Goal: Book appointment/travel/reservation

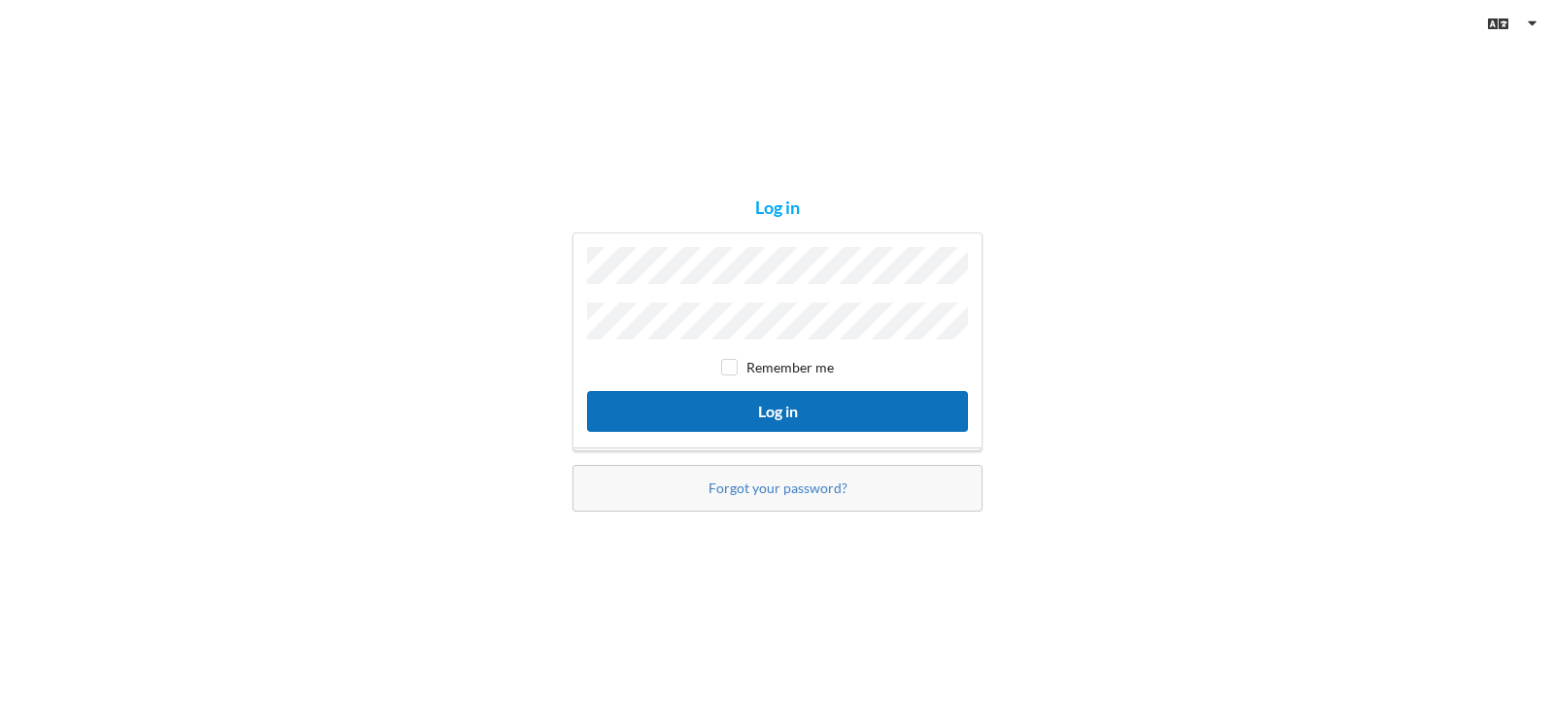
click at [732, 408] on button "Log in" at bounding box center [777, 411] width 381 height 40
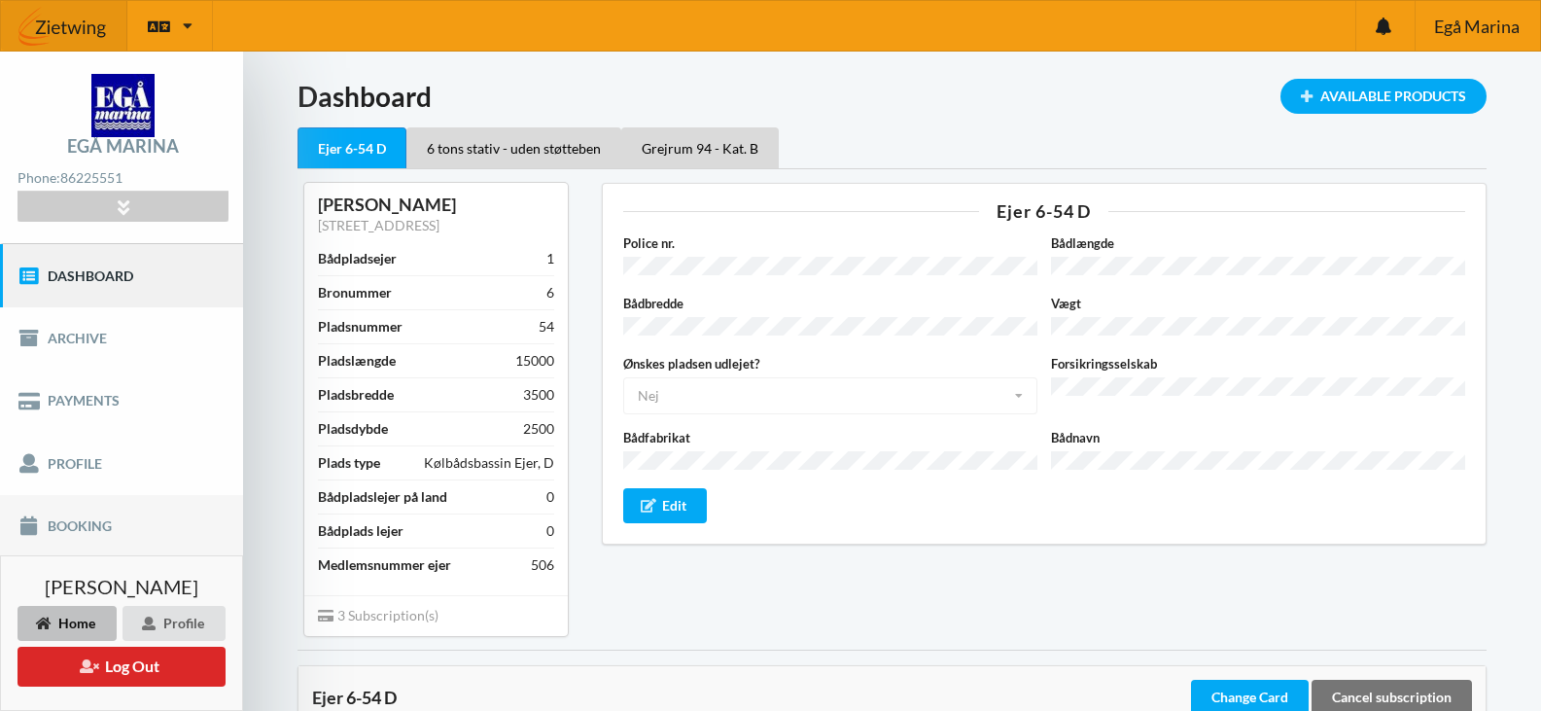
click at [84, 524] on link "Booking" at bounding box center [121, 526] width 243 height 62
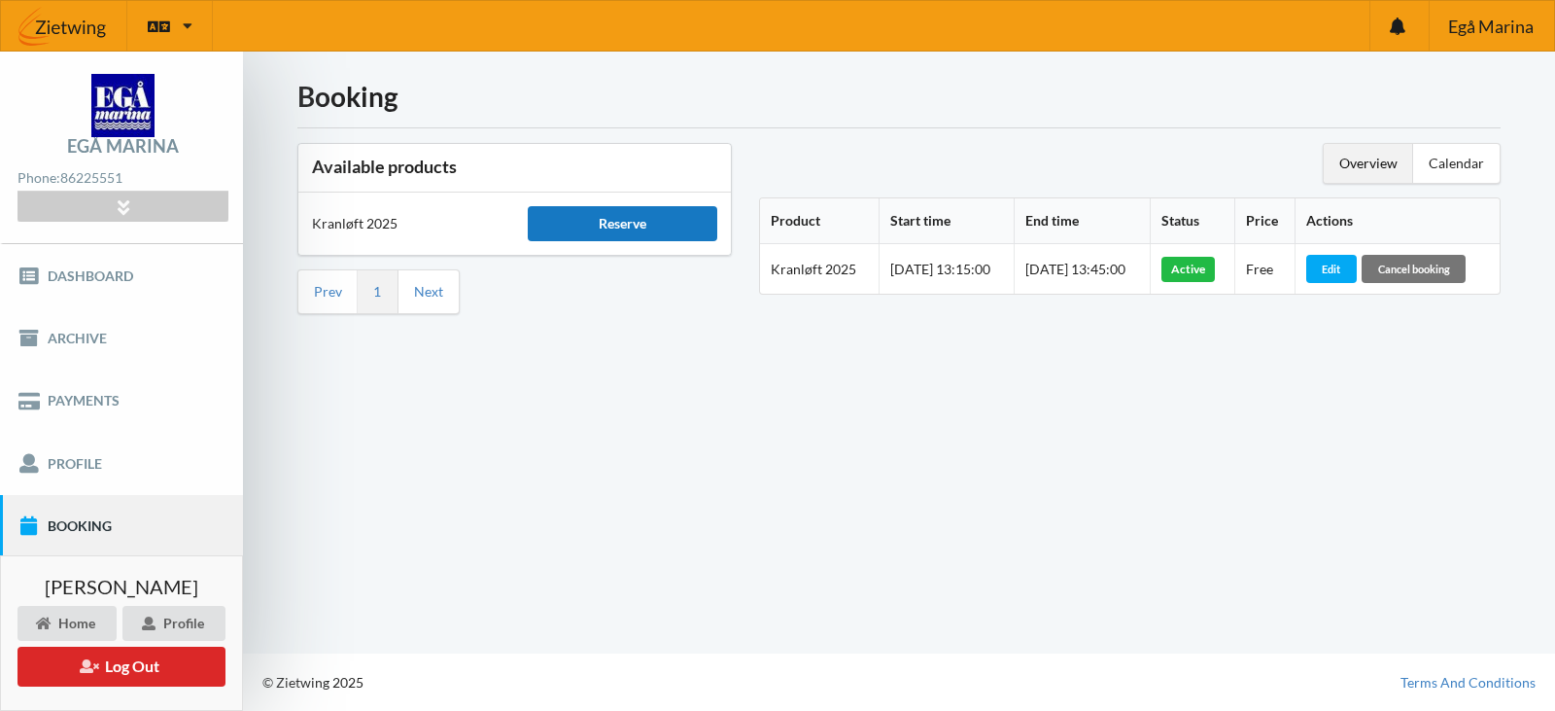
click at [622, 226] on div "Reserve" at bounding box center [622, 223] width 189 height 35
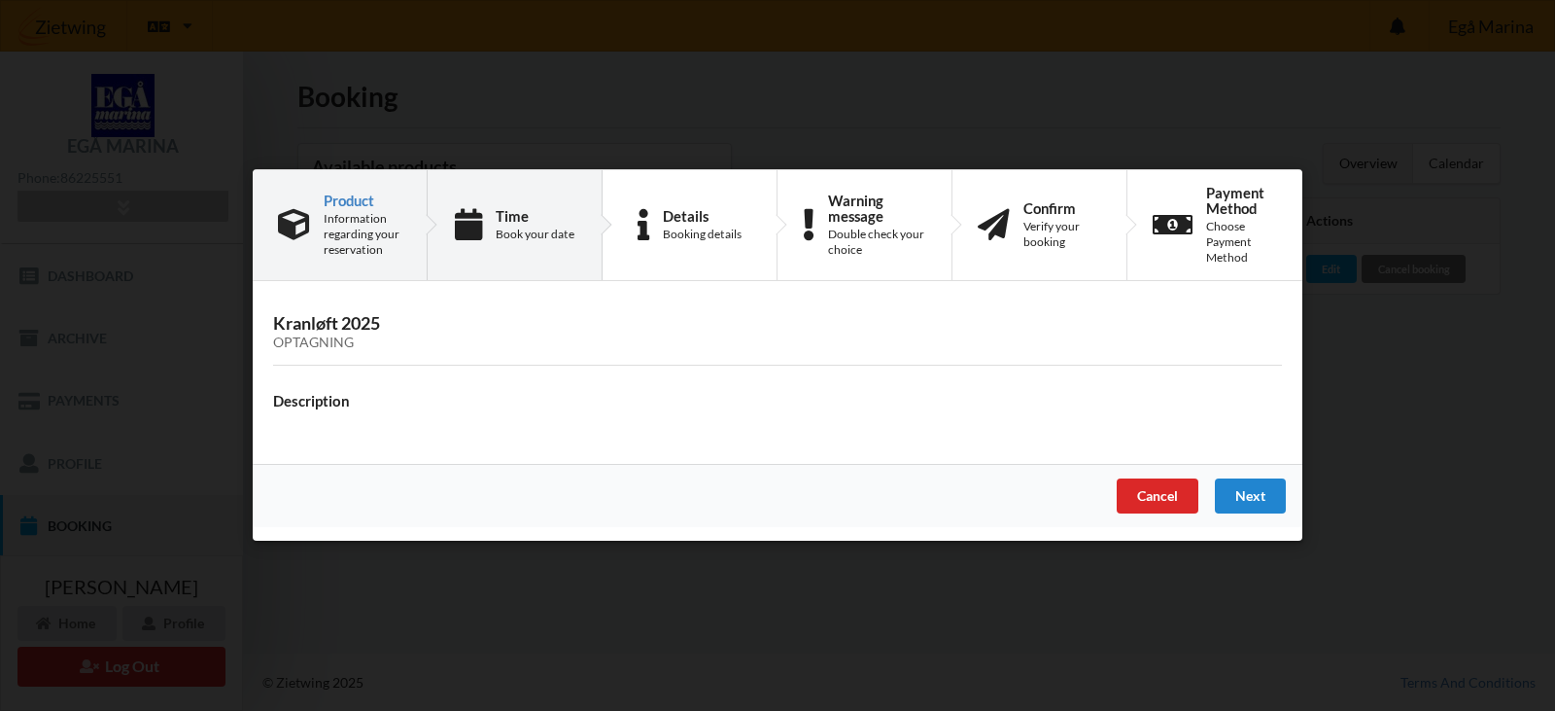
click at [535, 224] on div "Time Book your date" at bounding box center [535, 225] width 79 height 34
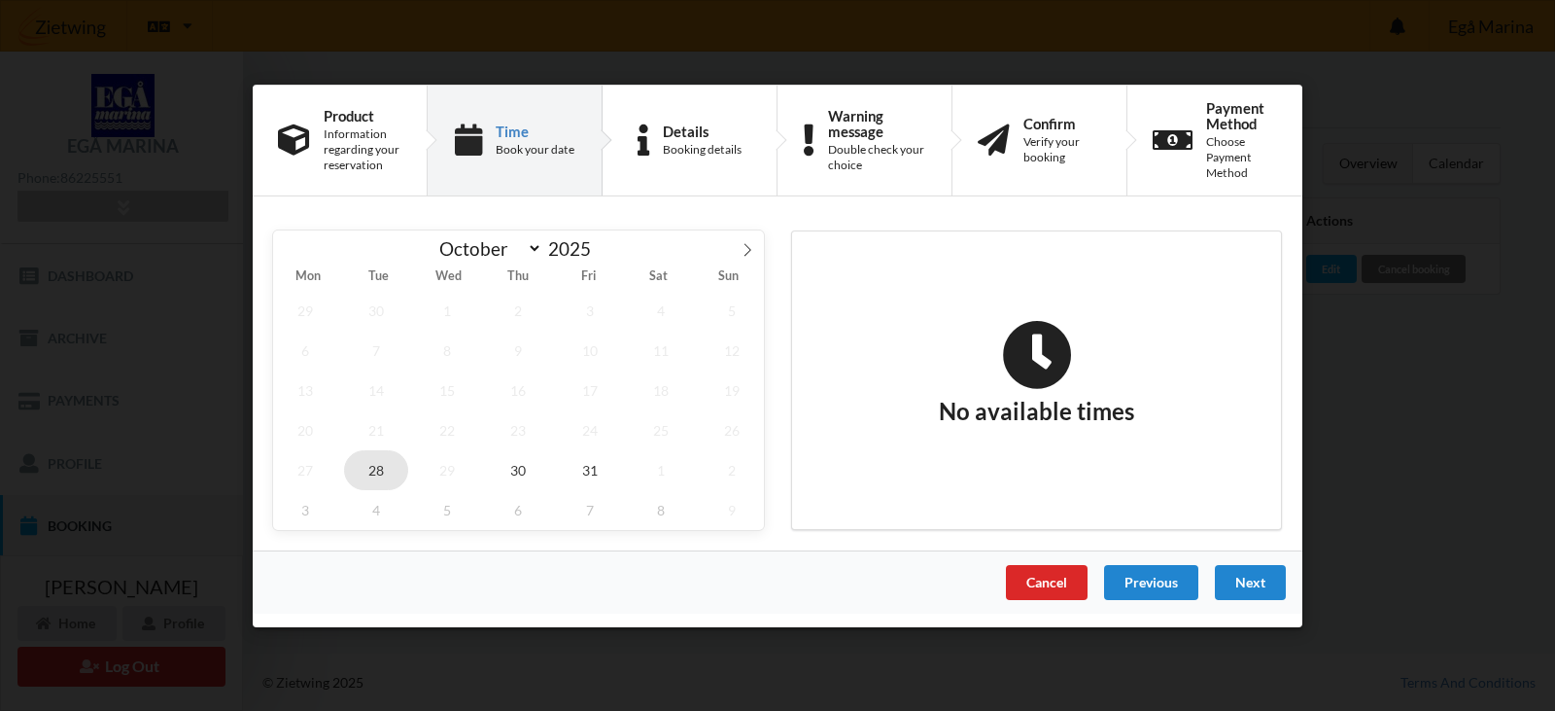
click at [380, 469] on span "28" at bounding box center [376, 469] width 64 height 40
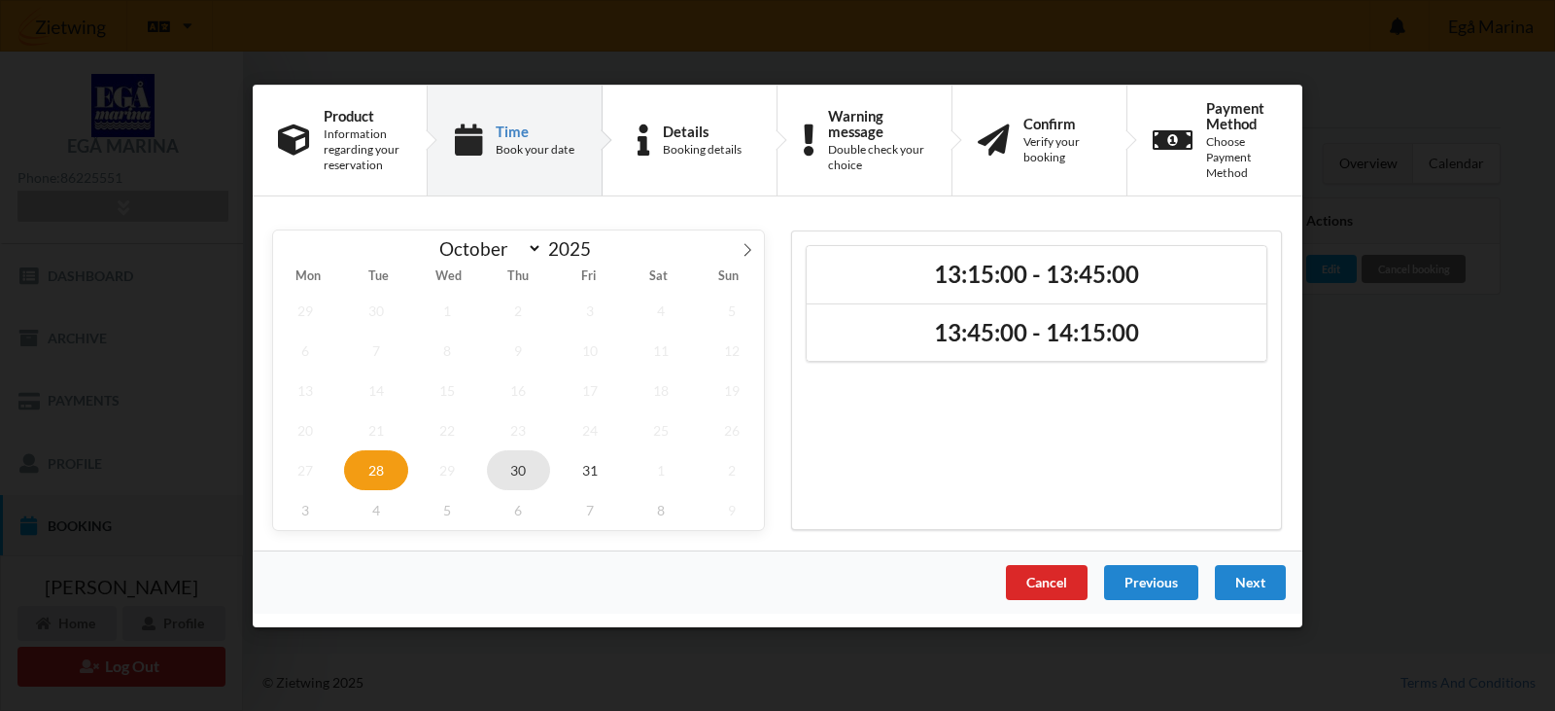
click at [520, 471] on span "30" at bounding box center [519, 469] width 64 height 40
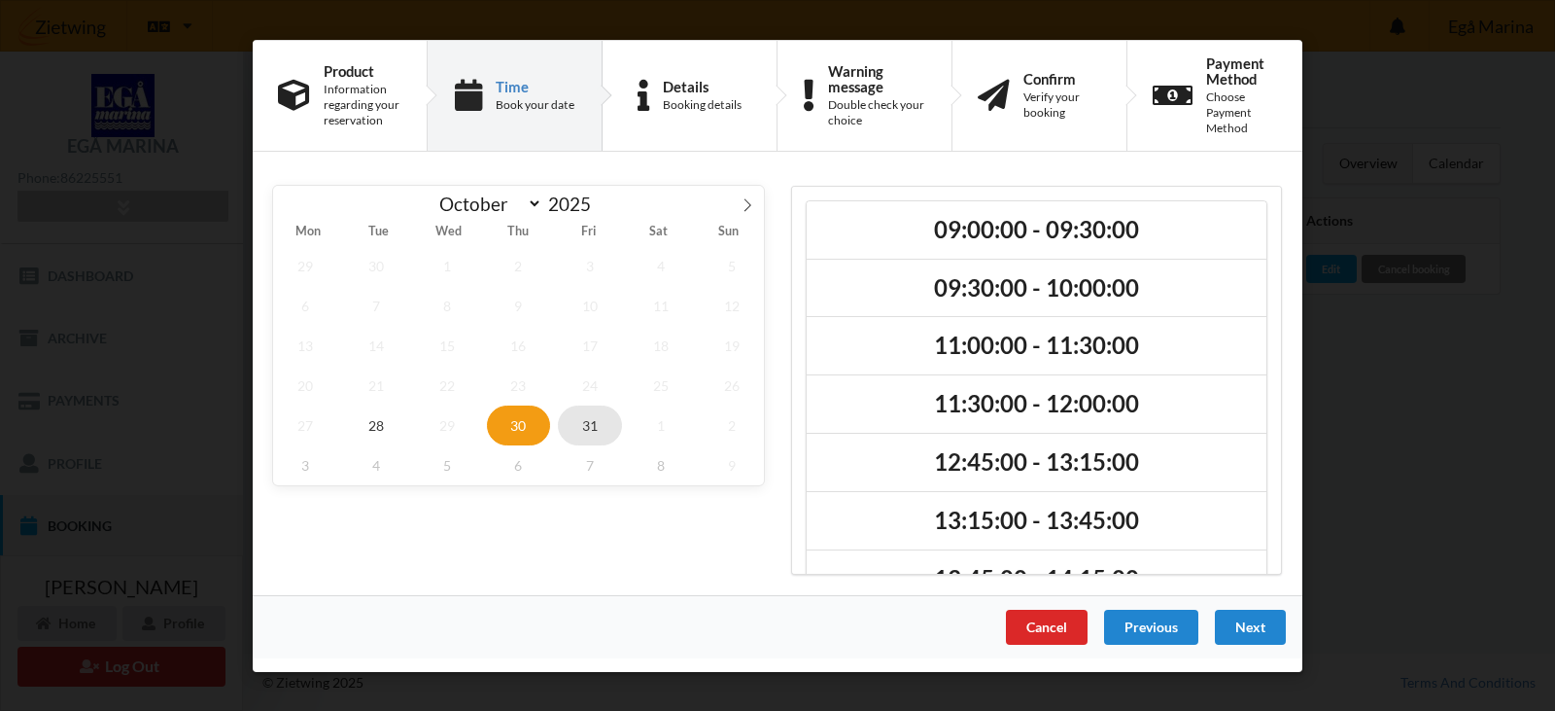
click at [590, 423] on span "31" at bounding box center [590, 424] width 64 height 40
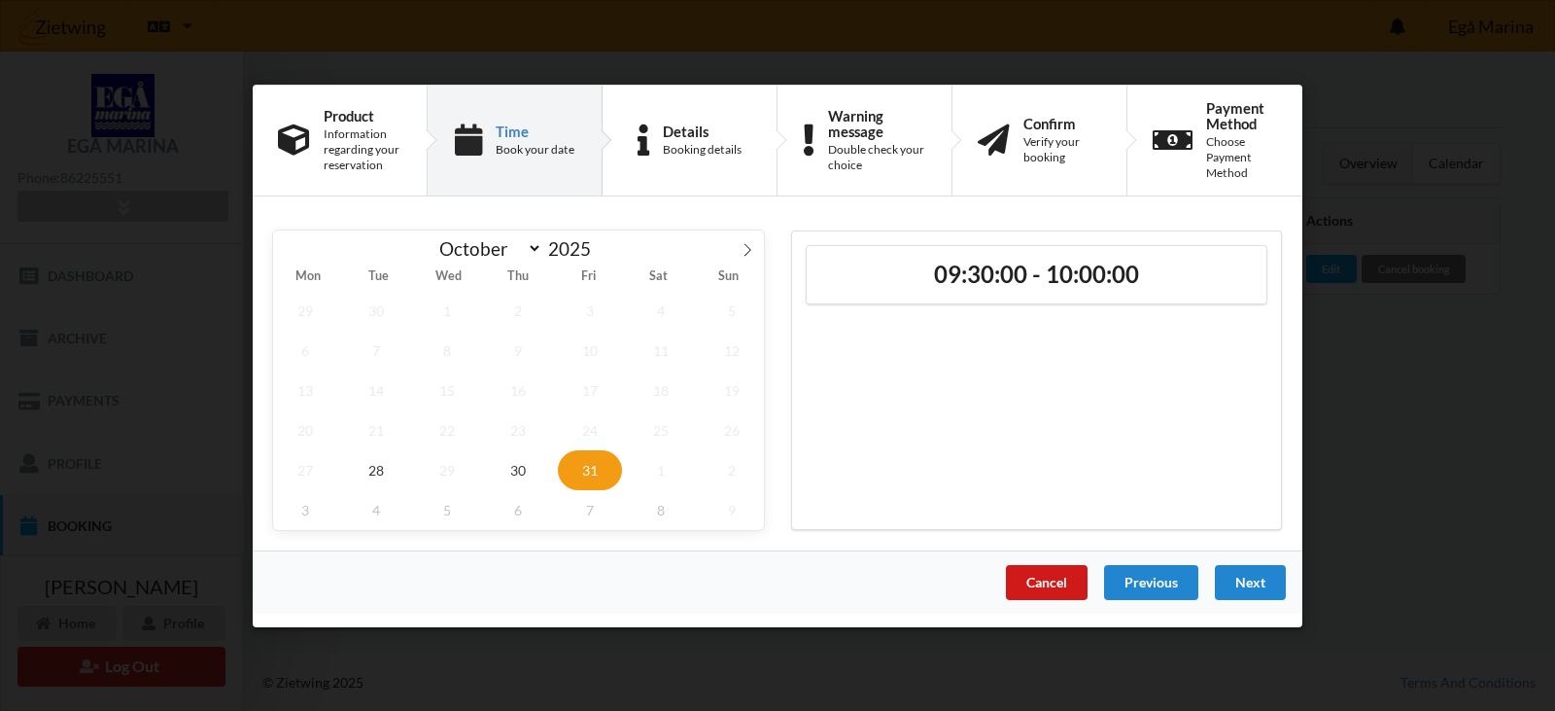
click at [1039, 575] on div "Cancel" at bounding box center [1047, 581] width 82 height 35
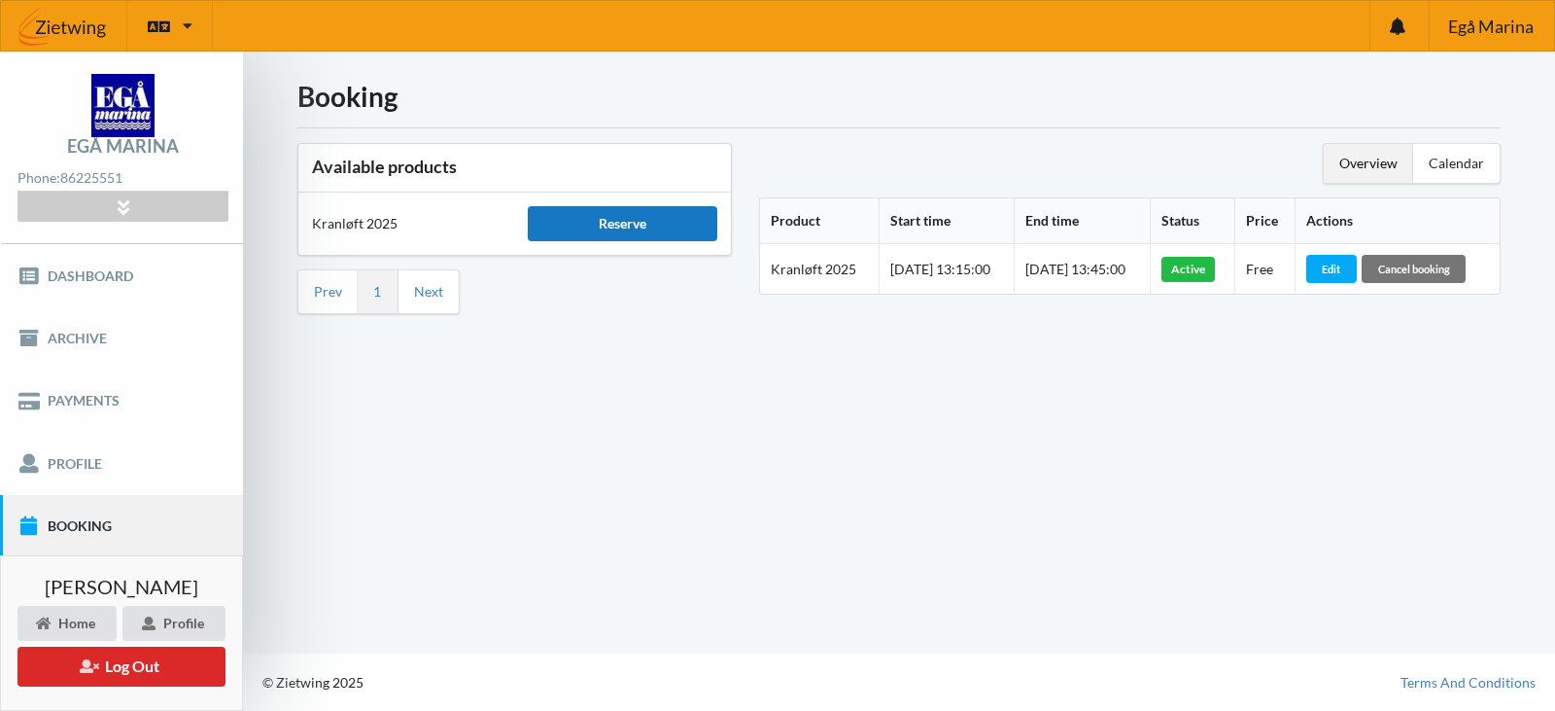
click at [606, 225] on div "Reserve" at bounding box center [622, 223] width 189 height 35
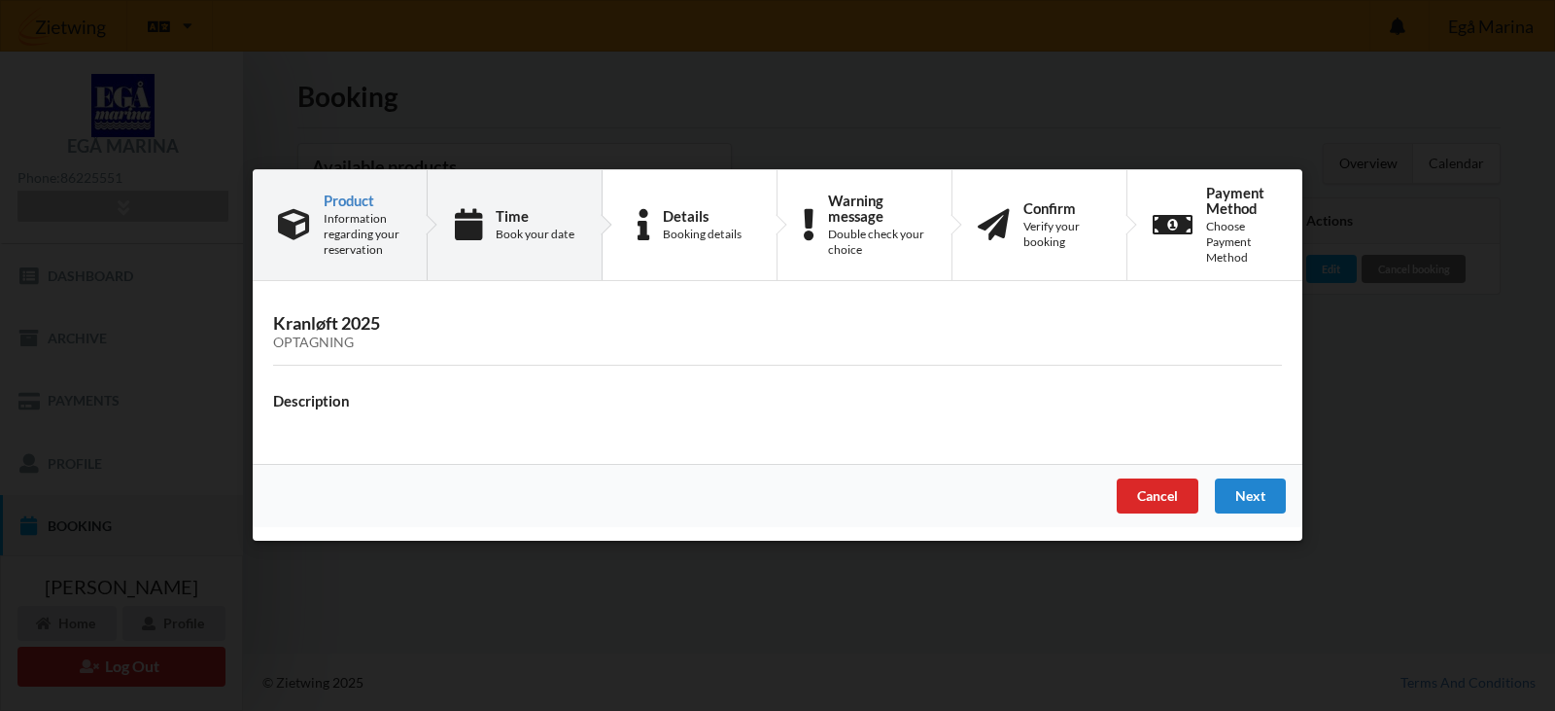
click at [532, 231] on div "Book your date" at bounding box center [535, 234] width 79 height 16
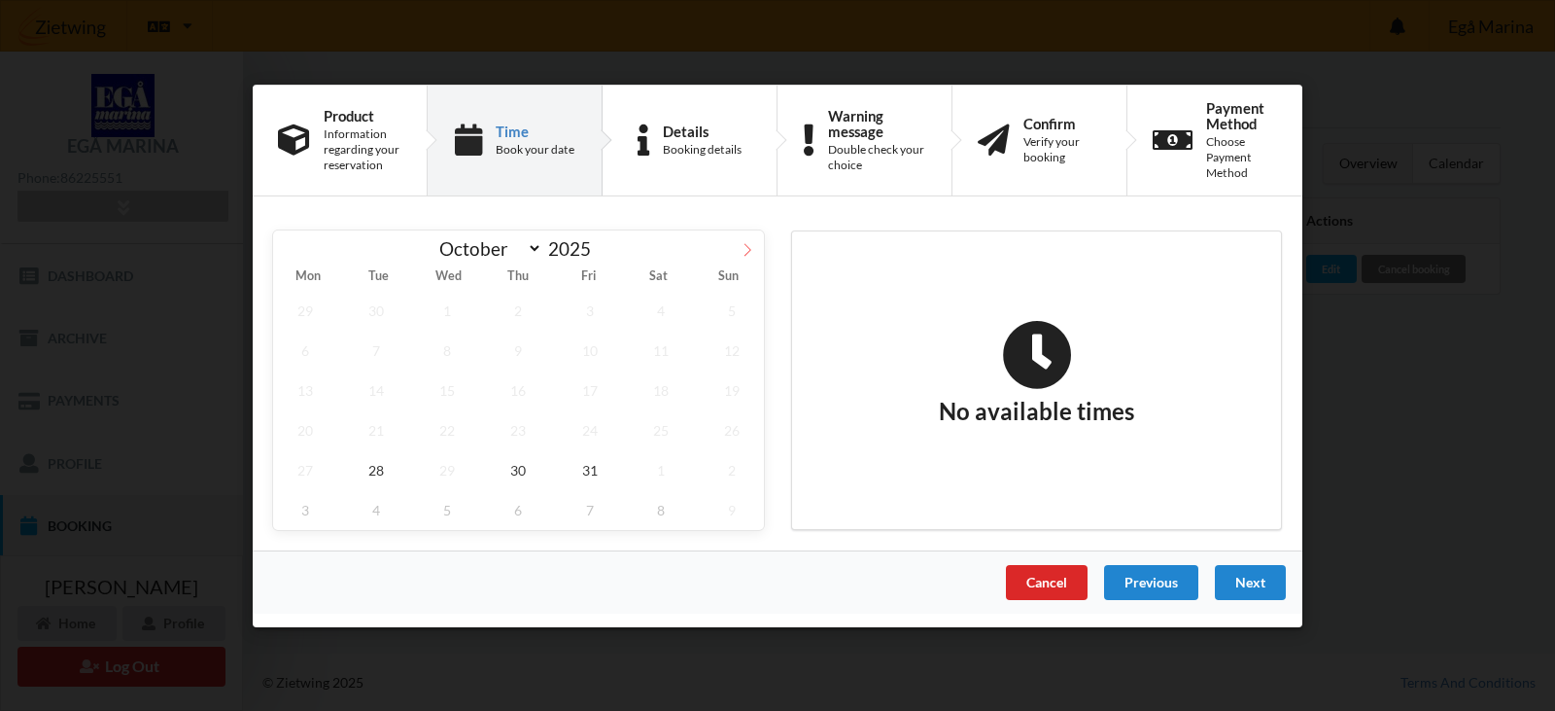
click at [746, 248] on icon at bounding box center [748, 249] width 14 height 14
select select "10"
click at [674, 349] on span "8" at bounding box center [661, 350] width 64 height 40
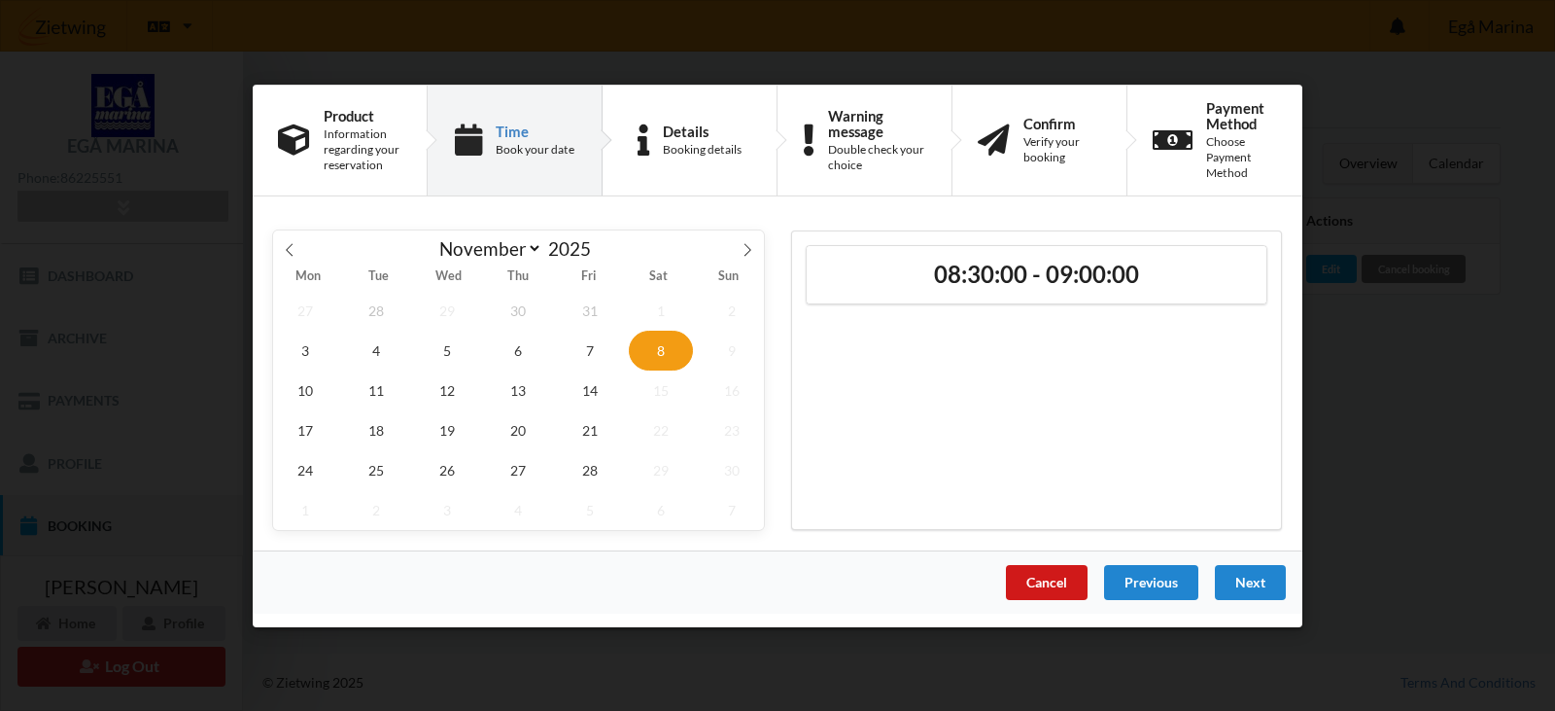
click at [1031, 574] on div "Cancel" at bounding box center [1047, 581] width 82 height 35
